Goal: Book appointment/travel/reservation

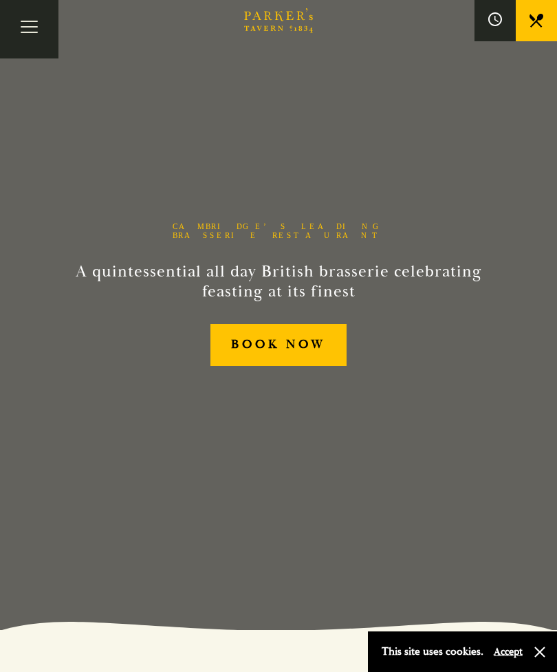
scroll to position [43, 0]
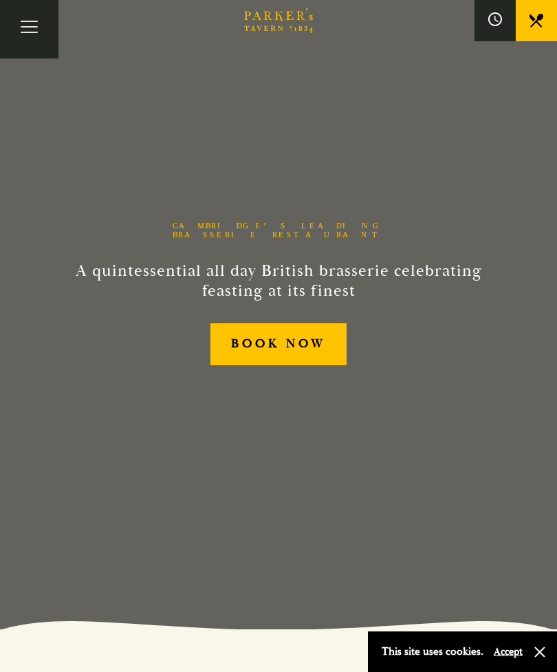
click at [311, 365] on link "BOOK NOW" at bounding box center [278, 344] width 137 height 42
click at [38, 36] on button "Toggle navigation" at bounding box center [29, 29] width 58 height 58
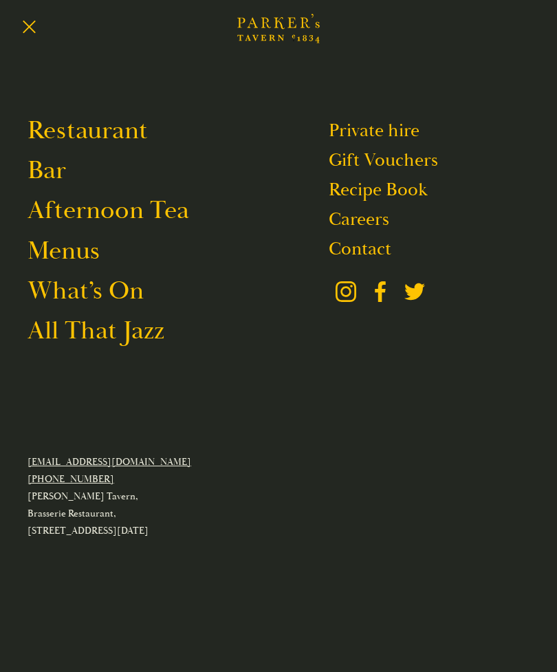
click at [165, 217] on link "Afternoon Tea" at bounding box center [108, 210] width 162 height 32
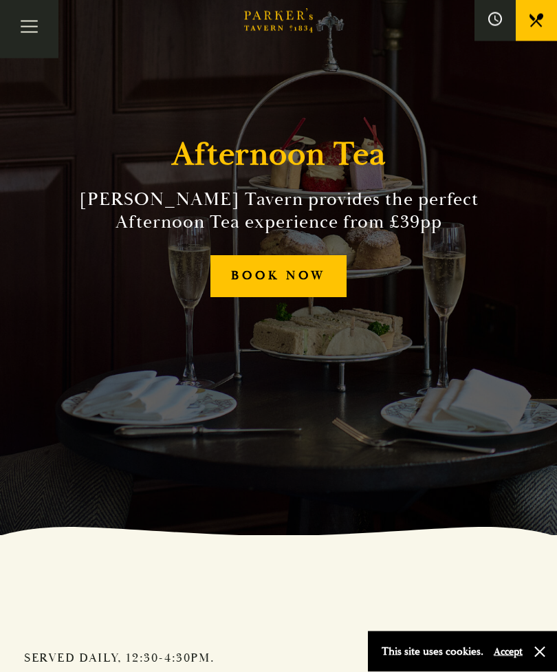
scroll to position [137, 0]
click at [311, 297] on link "BOOK NOW" at bounding box center [278, 276] width 137 height 42
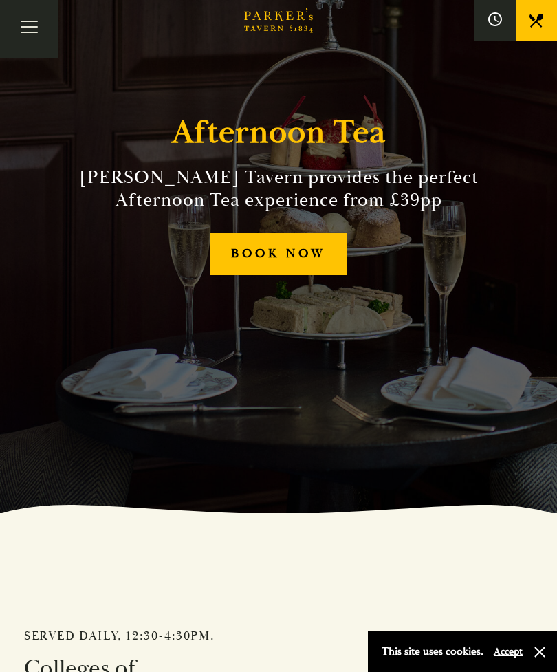
click at [19, 32] on button "Toggle navigation" at bounding box center [29, 29] width 58 height 58
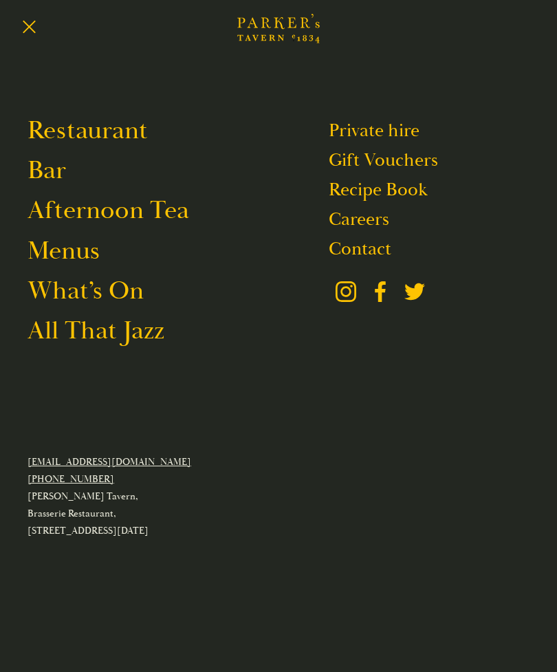
click at [87, 258] on link "Menus" at bounding box center [63, 250] width 72 height 32
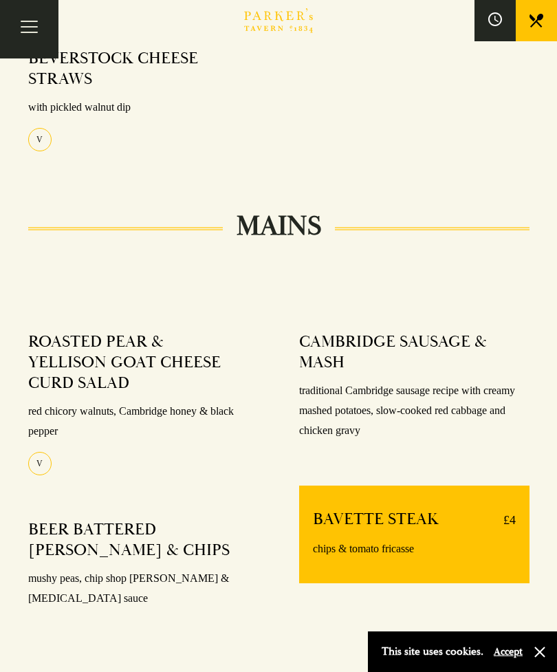
scroll to position [707, 0]
click at [41, 25] on button "Toggle navigation" at bounding box center [29, 29] width 58 height 58
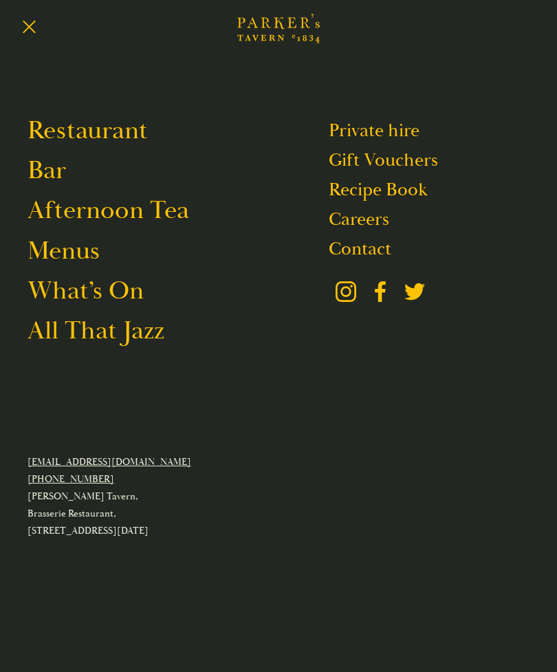
click at [89, 259] on link "Menus" at bounding box center [63, 250] width 72 height 32
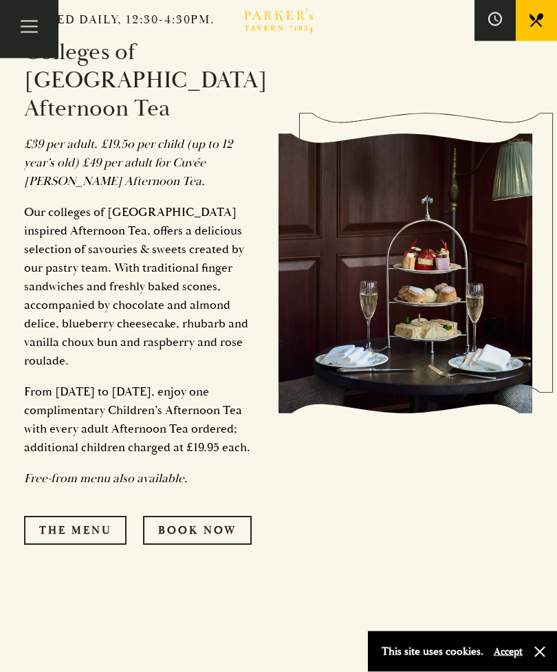
scroll to position [775, 0]
click at [69, 527] on link "The Menu" at bounding box center [75, 530] width 102 height 29
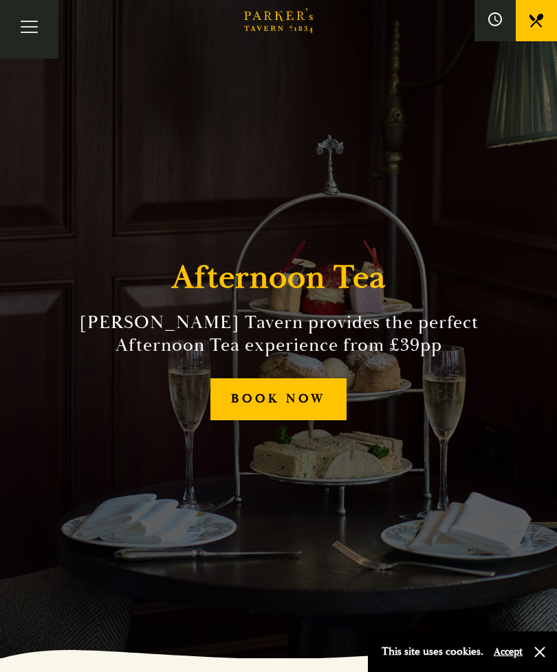
scroll to position [0, 0]
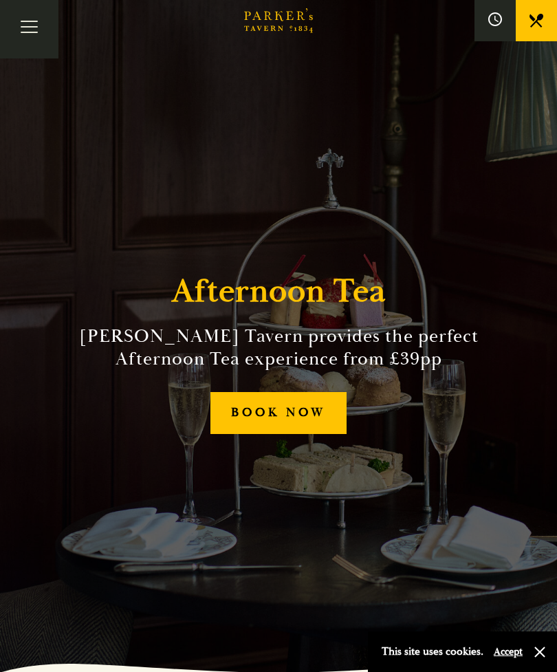
click at [243, 432] on link "BOOK NOW" at bounding box center [278, 413] width 137 height 42
click at [30, 25] on button "Toggle navigation" at bounding box center [29, 29] width 58 height 58
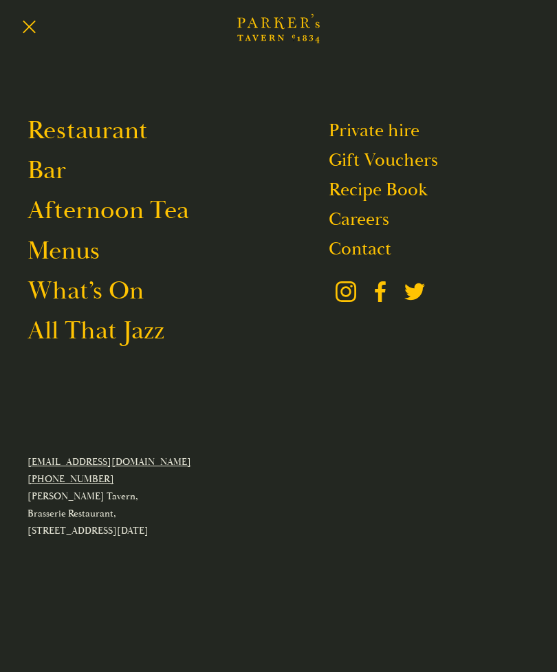
click at [72, 212] on link "Afternoon Tea" at bounding box center [108, 210] width 162 height 32
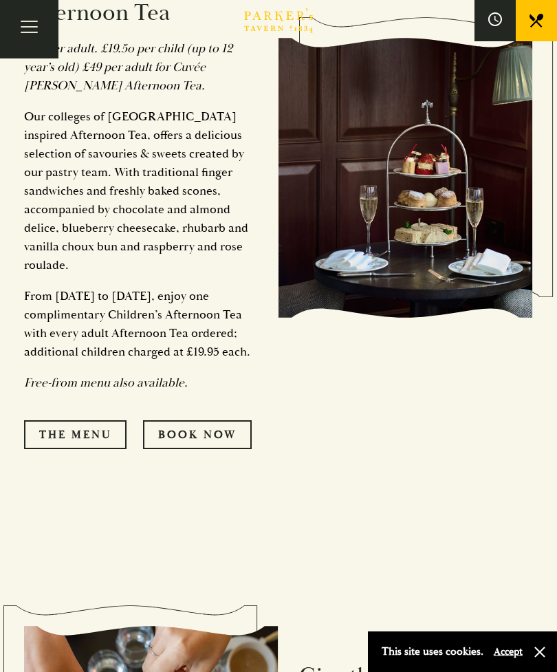
scroll to position [870, 0]
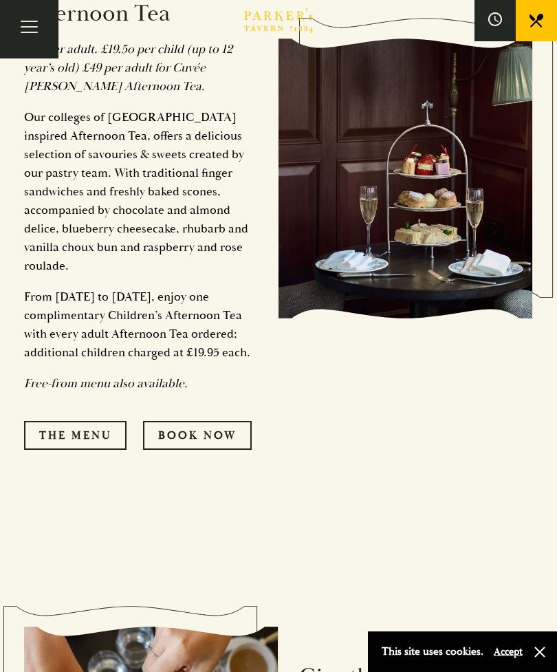
click at [212, 441] on link "Book Now" at bounding box center [197, 435] width 109 height 29
